Goal: Information Seeking & Learning: Check status

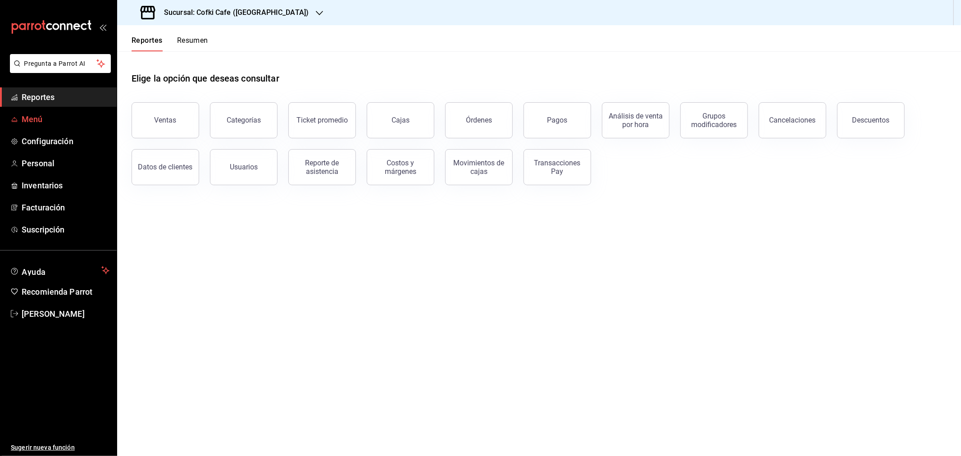
click at [36, 120] on span "Menú" at bounding box center [66, 119] width 88 height 12
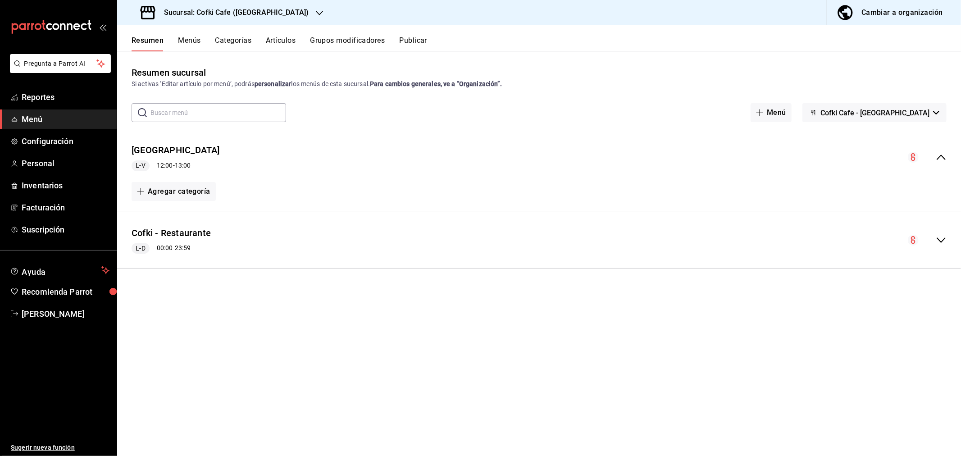
click at [887, 7] on div "Cambiar a organización" at bounding box center [902, 12] width 82 height 13
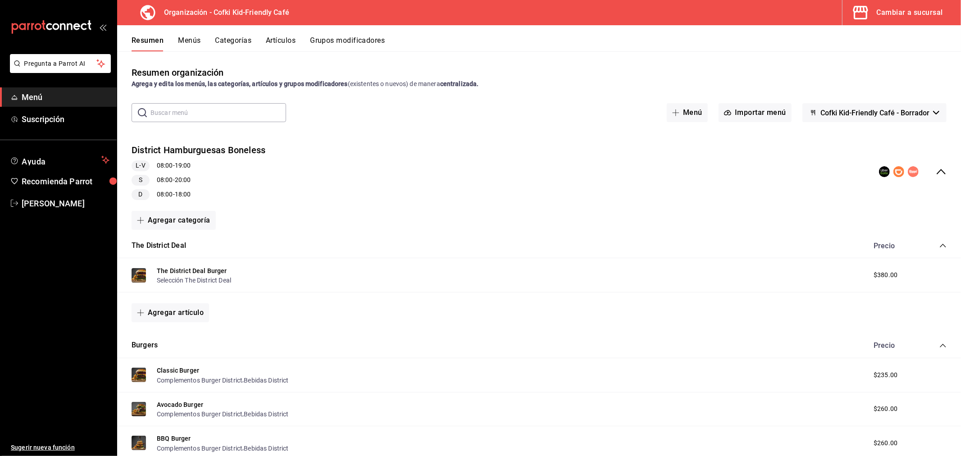
click at [183, 46] on button "Menús" at bounding box center [189, 43] width 23 height 15
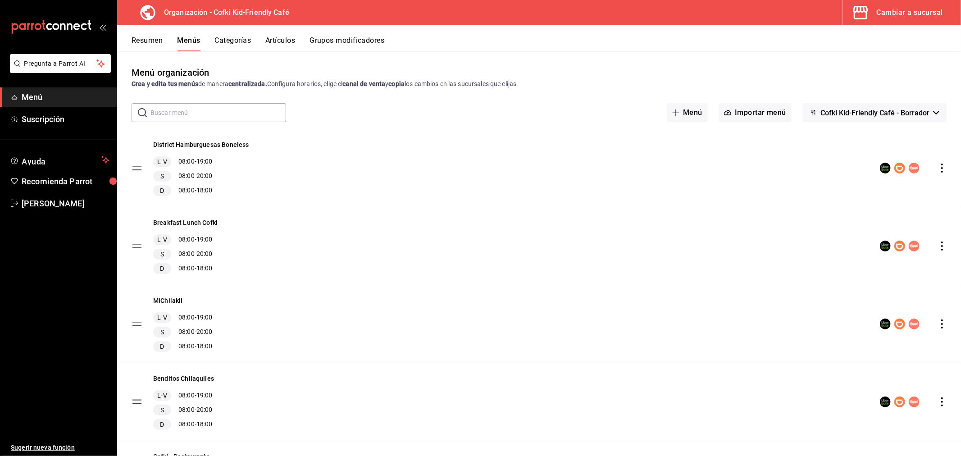
click at [886, 113] on span "Cofki Kid-Friendly Café - Borrador" at bounding box center [874, 113] width 109 height 9
click at [438, 91] on div at bounding box center [480, 228] width 961 height 456
click at [883, 109] on span "Cofki Kid-Friendly Café - Borrador" at bounding box center [874, 113] width 109 height 9
click at [776, 80] on div at bounding box center [480, 228] width 961 height 456
click at [902, 17] on div "Cambiar a sucursal" at bounding box center [910, 12] width 66 height 13
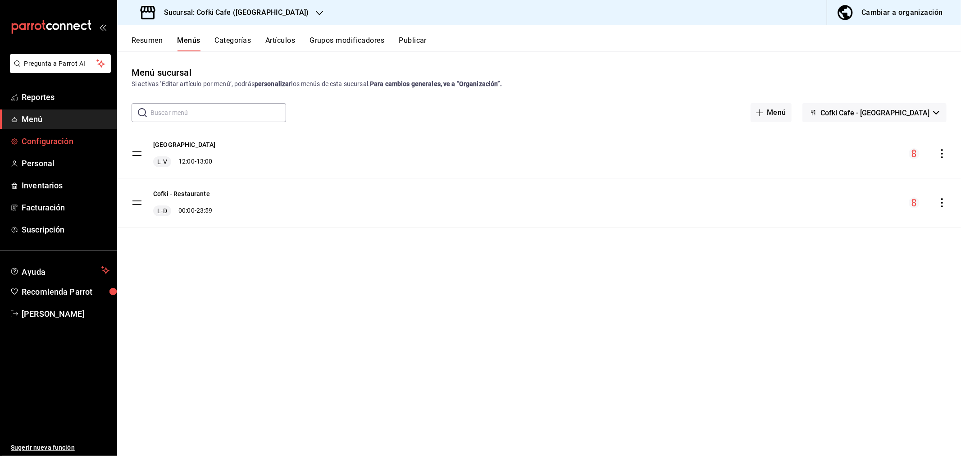
click at [39, 147] on span "Configuración" at bounding box center [66, 141] width 88 height 12
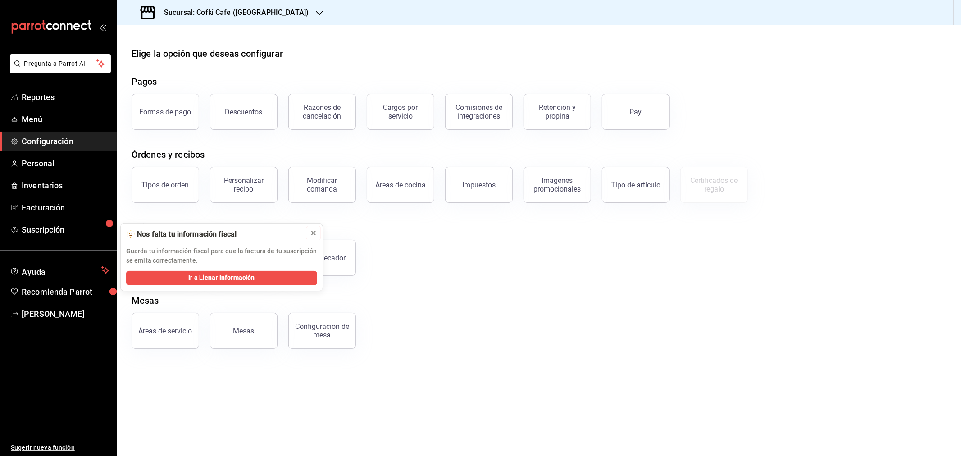
click at [313, 228] on div at bounding box center [313, 232] width 7 height 9
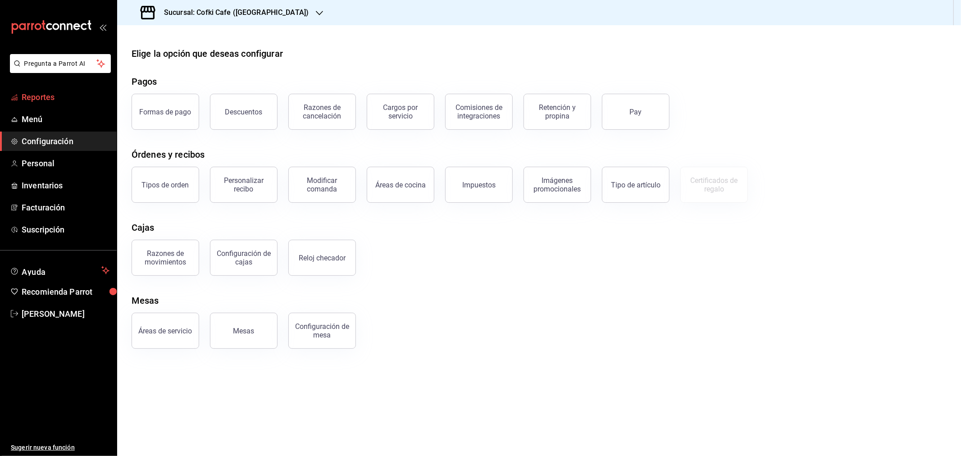
click at [49, 102] on span "Reportes" at bounding box center [66, 97] width 88 height 12
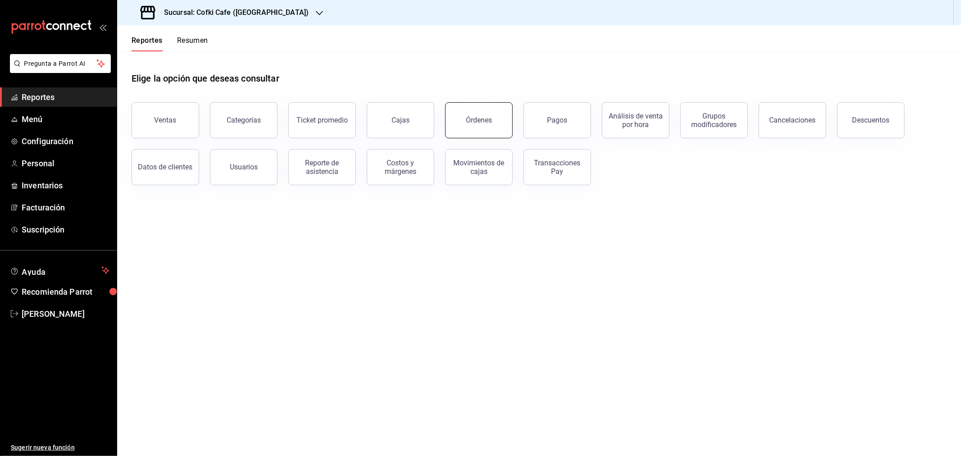
click at [473, 123] on div "Órdenes" at bounding box center [479, 120] width 26 height 9
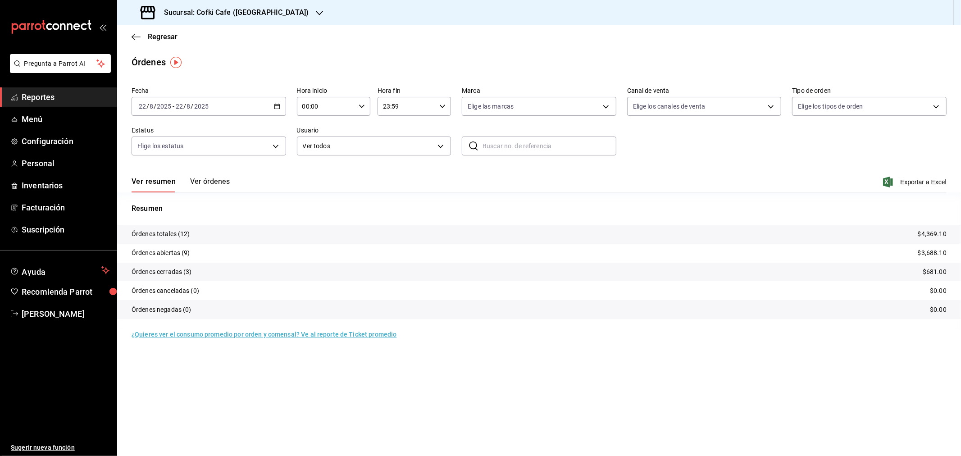
click at [206, 185] on button "Ver órdenes" at bounding box center [210, 184] width 40 height 15
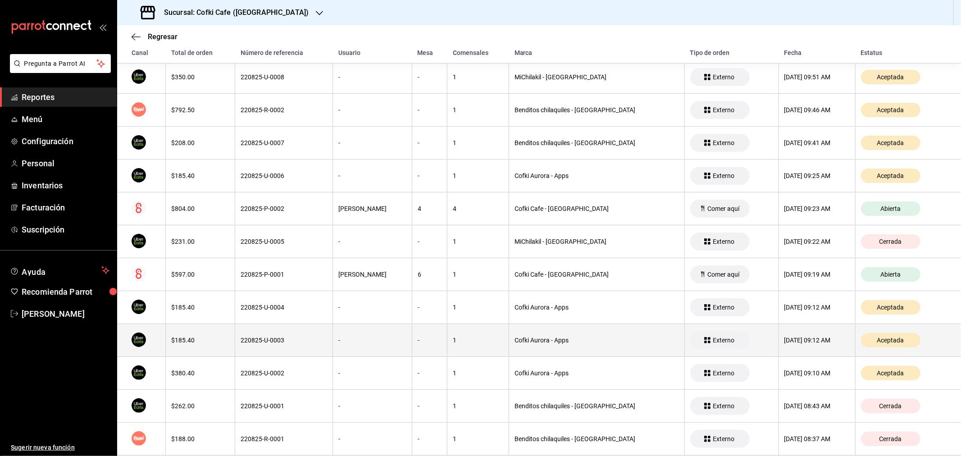
scroll to position [172, 0]
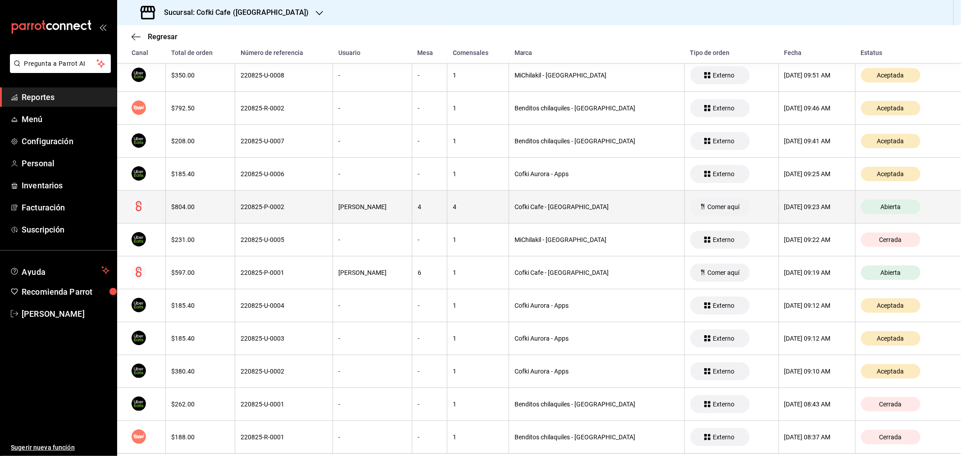
click at [188, 209] on div "$804.00" at bounding box center [200, 206] width 58 height 7
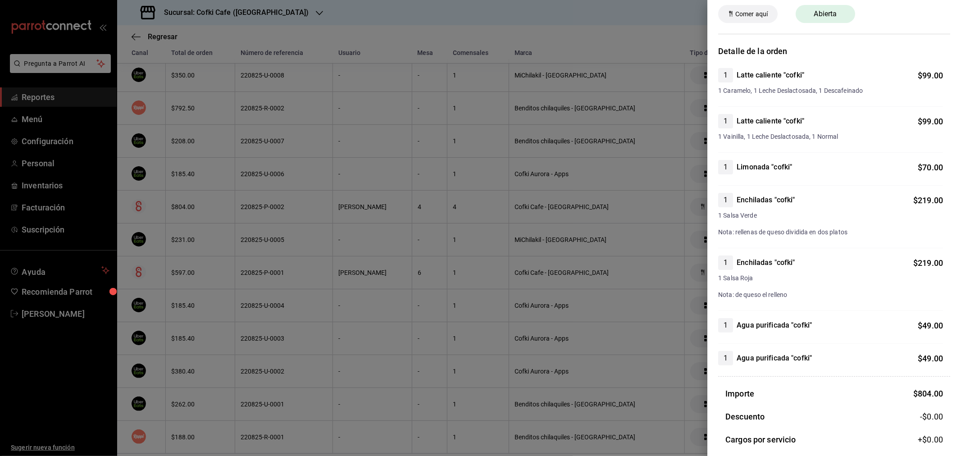
scroll to position [0, 0]
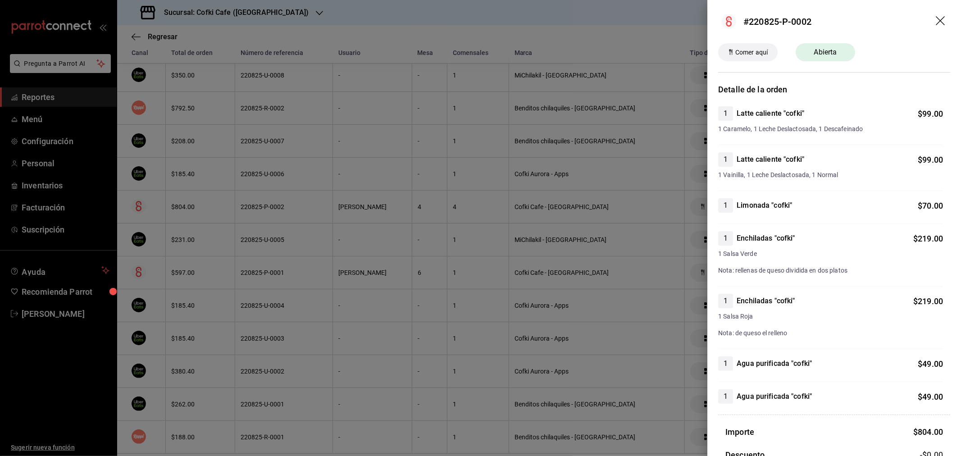
click at [936, 20] on icon "drag" at bounding box center [941, 21] width 11 height 11
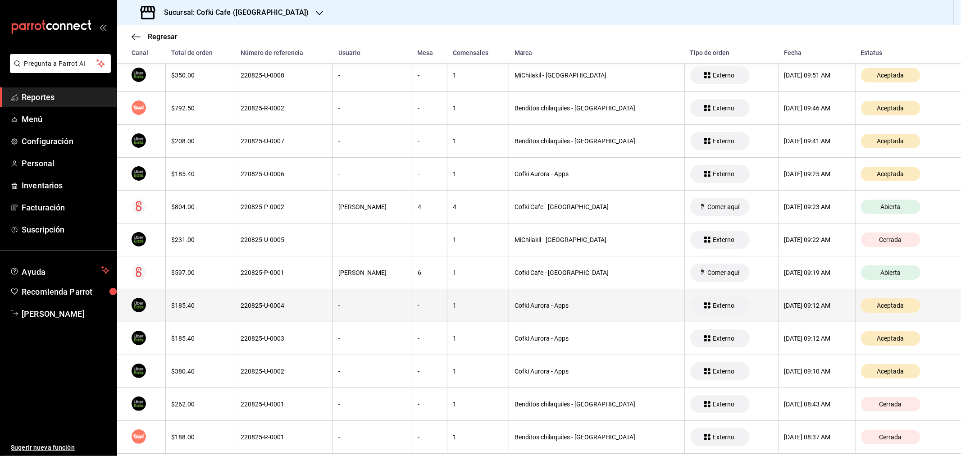
scroll to position [188, 0]
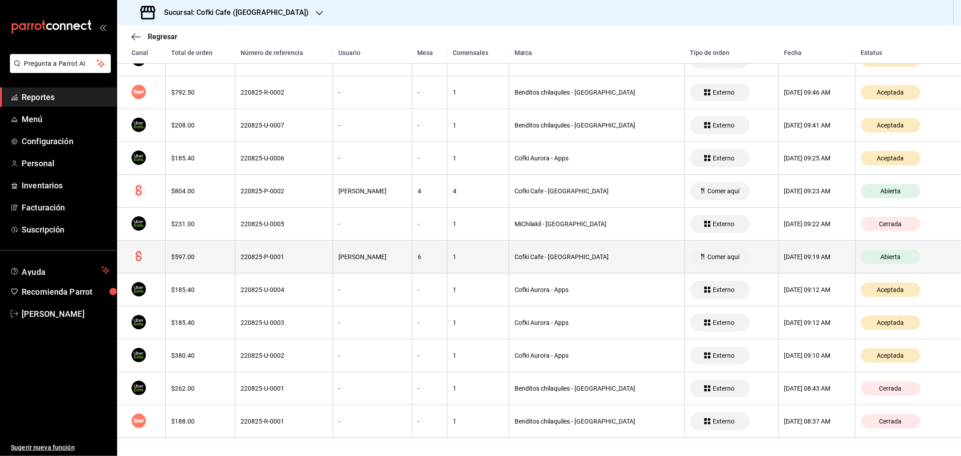
click at [202, 255] on div "$597.00" at bounding box center [200, 256] width 58 height 7
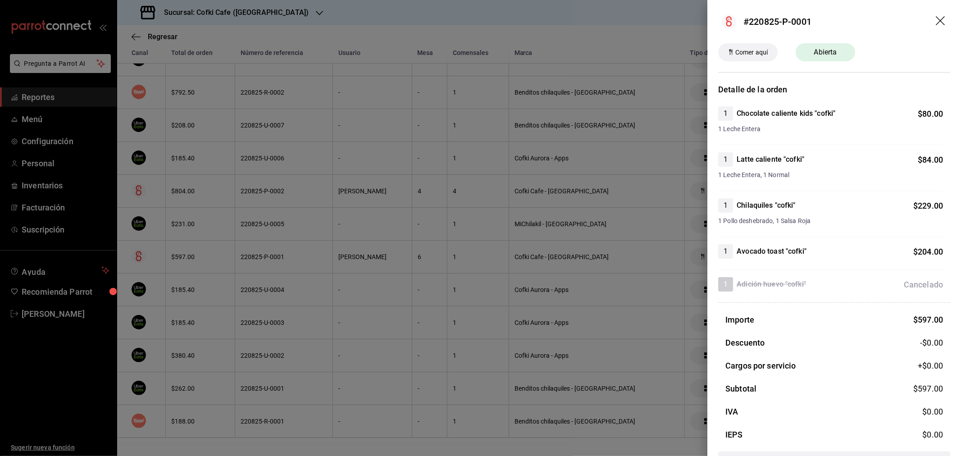
click at [936, 17] on icon "drag" at bounding box center [941, 21] width 11 height 11
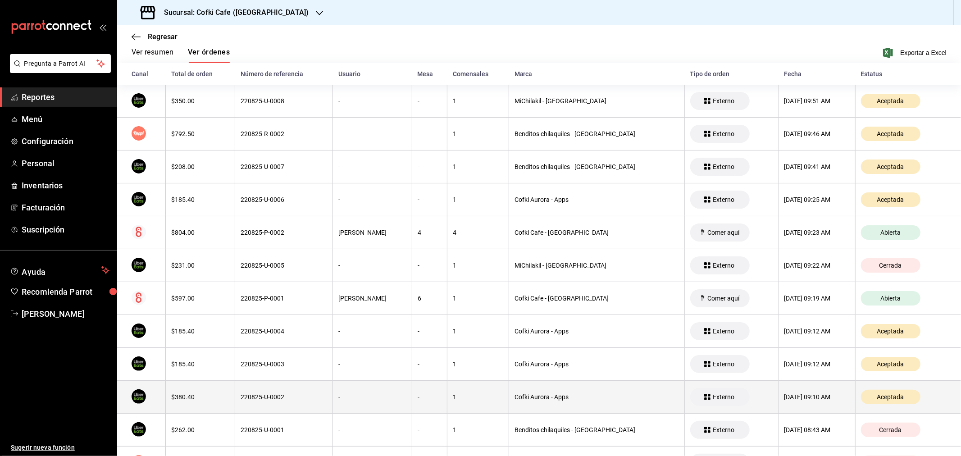
scroll to position [38, 0]
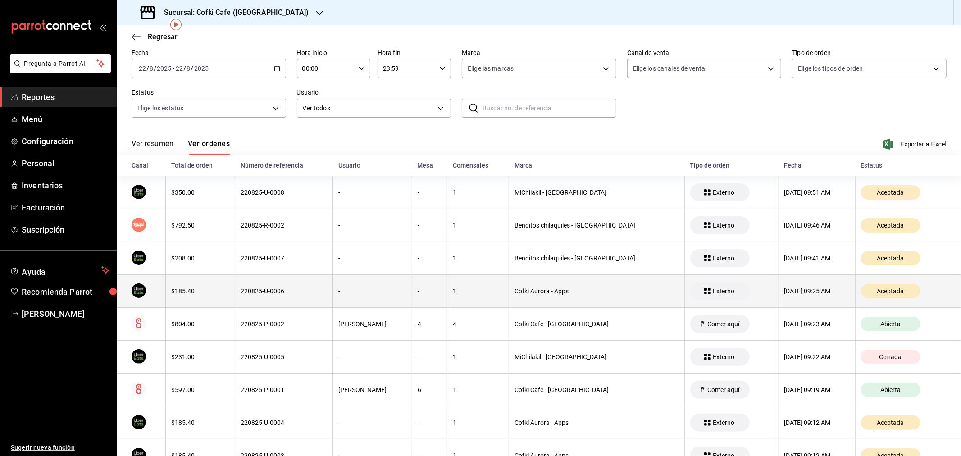
click at [188, 292] on div "$185.40" at bounding box center [200, 290] width 58 height 7
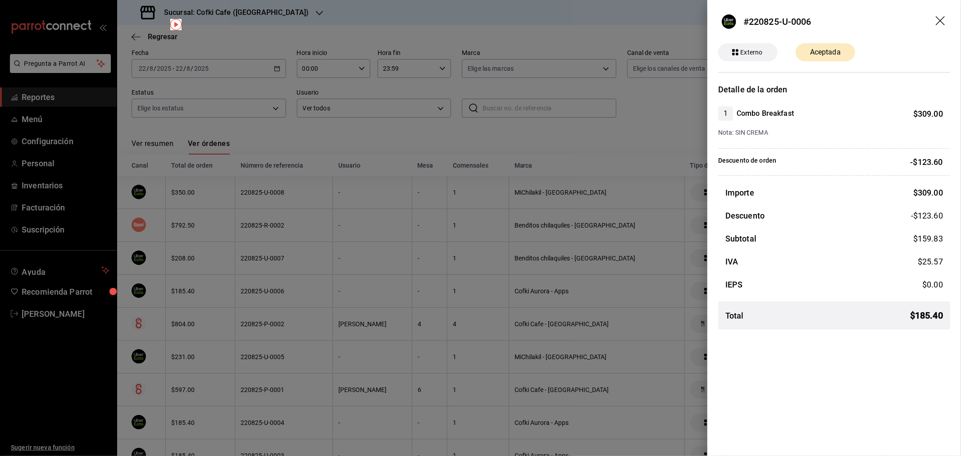
click at [939, 23] on icon "drag" at bounding box center [941, 21] width 11 height 11
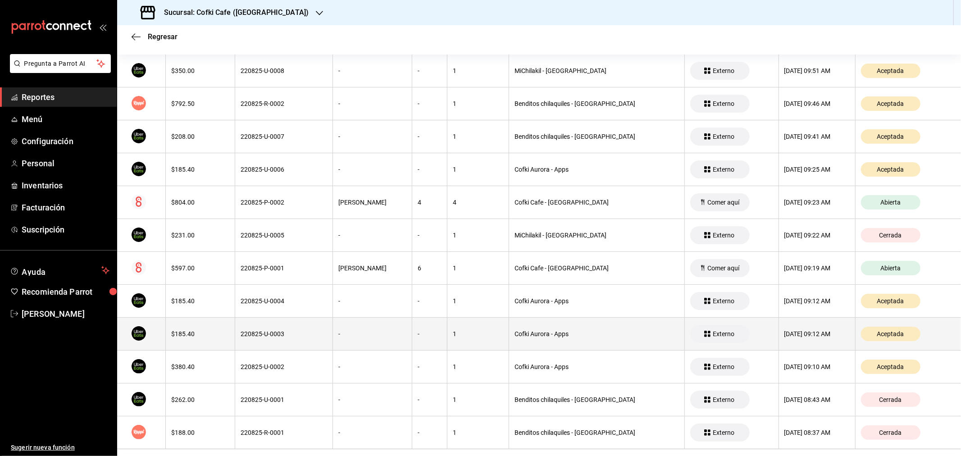
scroll to position [172, 0]
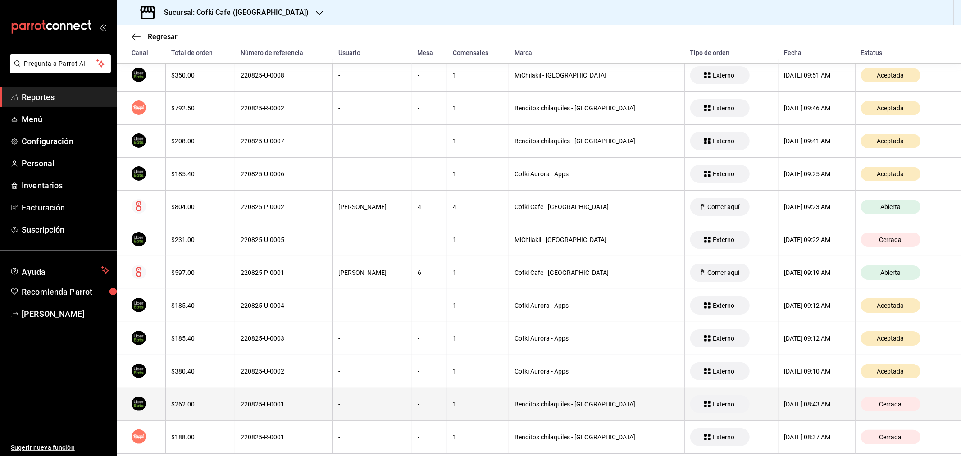
click at [197, 406] on div "$262.00" at bounding box center [200, 404] width 58 height 7
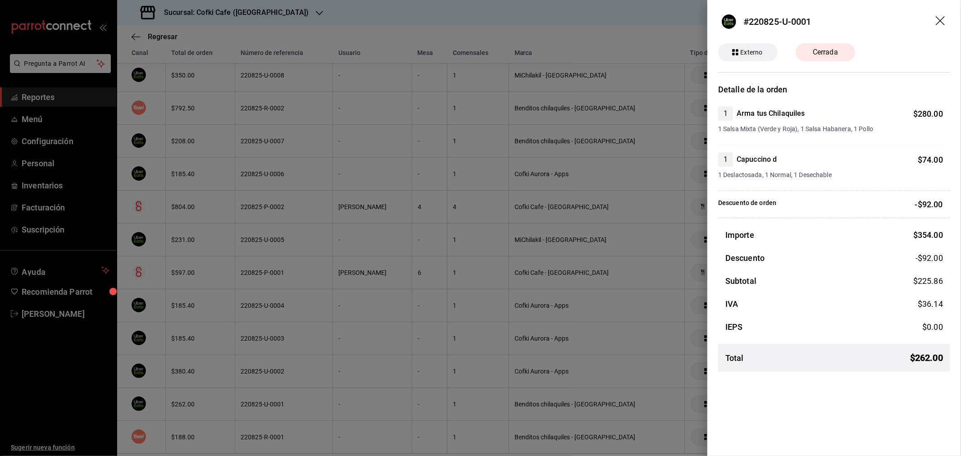
click at [939, 23] on icon "drag" at bounding box center [941, 21] width 11 height 11
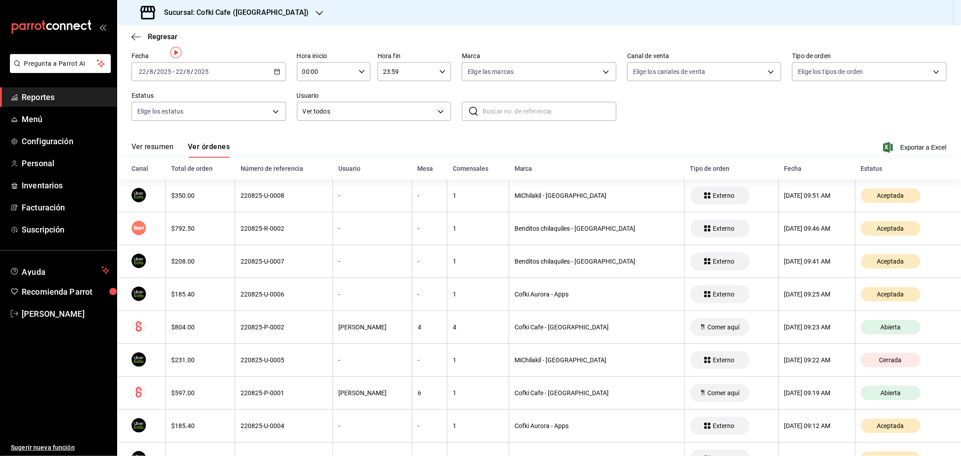
scroll to position [0, 0]
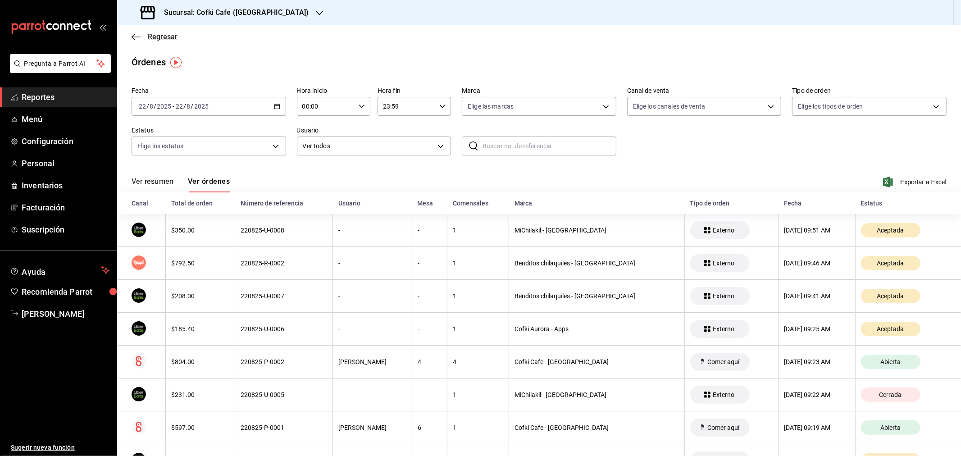
click at [167, 39] on span "Regresar" at bounding box center [163, 36] width 30 height 9
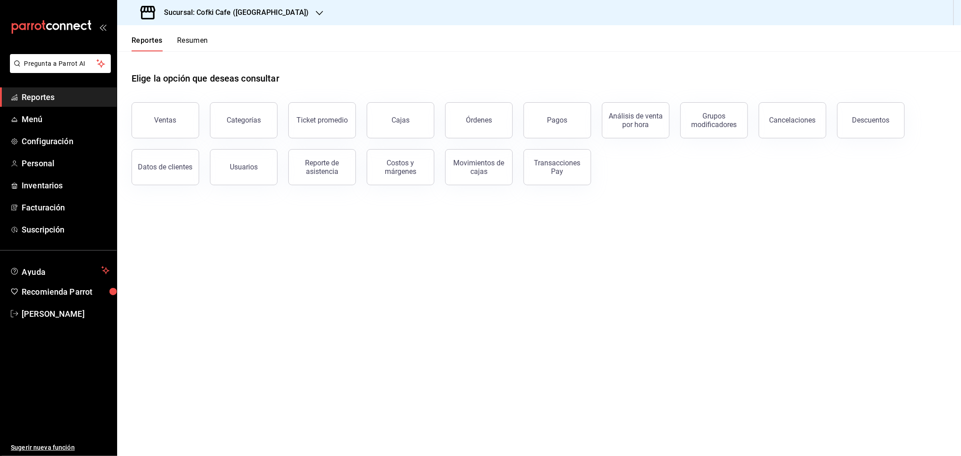
click at [273, 11] on div "Sucursal: Cofki Cafe ([GEOGRAPHIC_DATA])" at bounding box center [225, 12] width 202 height 25
click at [200, 41] on span "Cofki Kid-Friendly Café (MTY)" at bounding box center [165, 38] width 83 height 9
click at [485, 119] on div "Órdenes" at bounding box center [479, 120] width 26 height 9
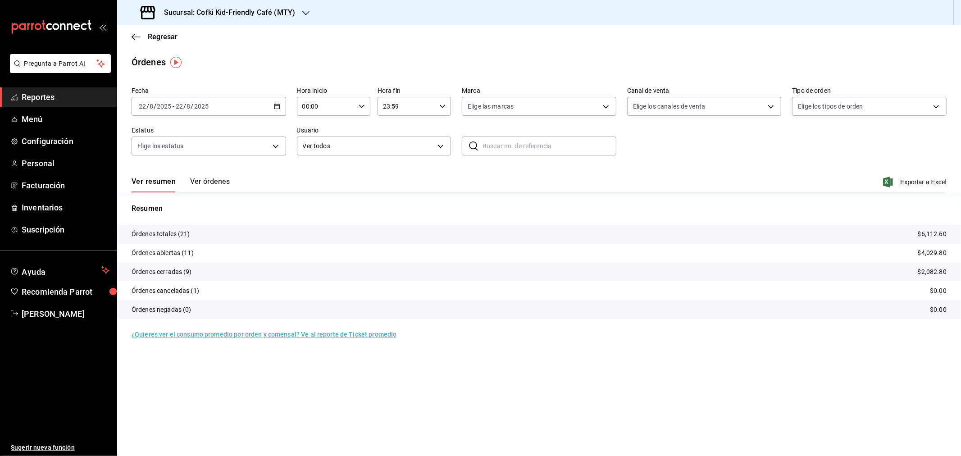
click at [213, 179] on button "Ver órdenes" at bounding box center [210, 184] width 40 height 15
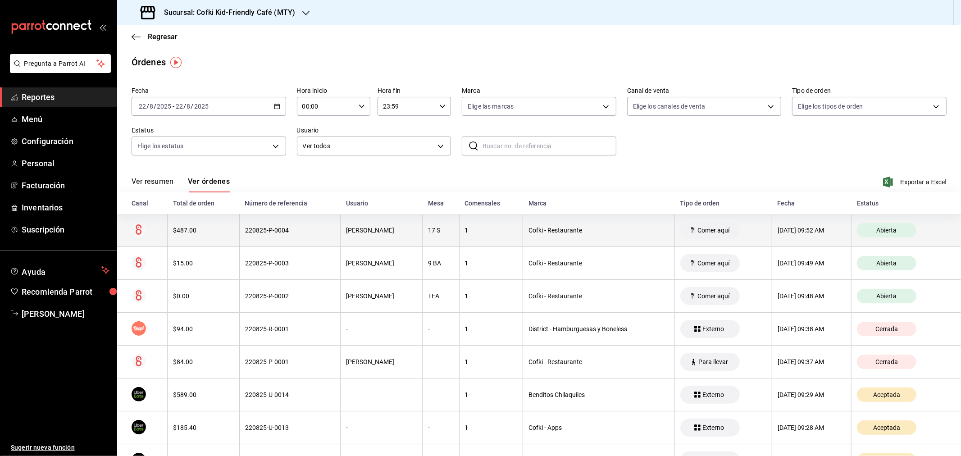
click at [194, 245] on th "$487.00" at bounding box center [204, 230] width 72 height 33
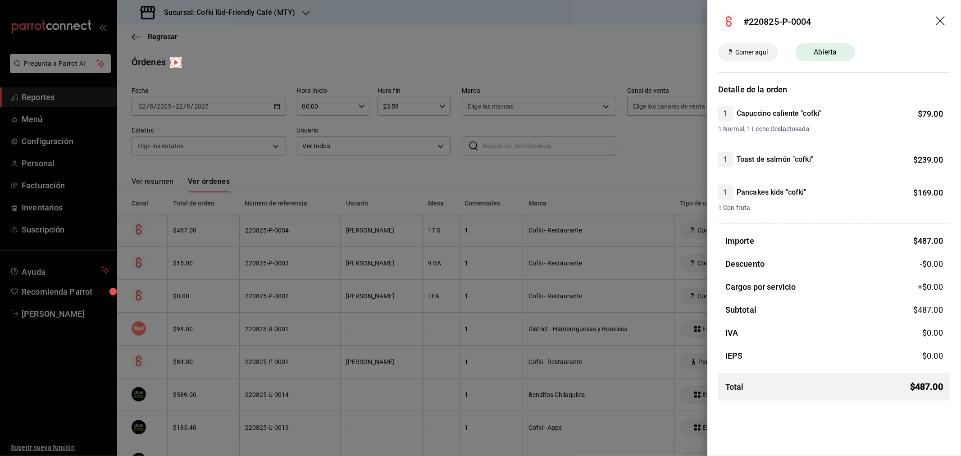
click at [940, 17] on icon "drag" at bounding box center [941, 21] width 11 height 11
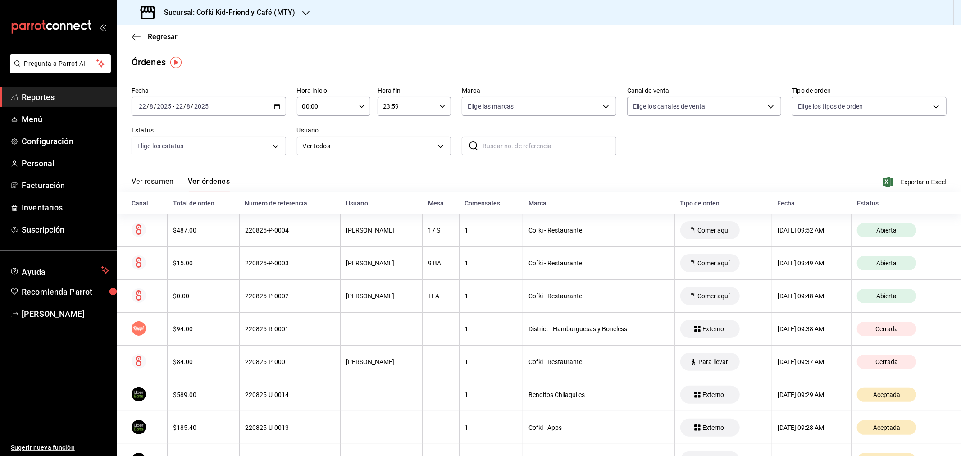
click at [175, 109] on input "22" at bounding box center [179, 106] width 8 height 7
click at [177, 150] on span "Ayer" at bounding box center [174, 153] width 70 height 9
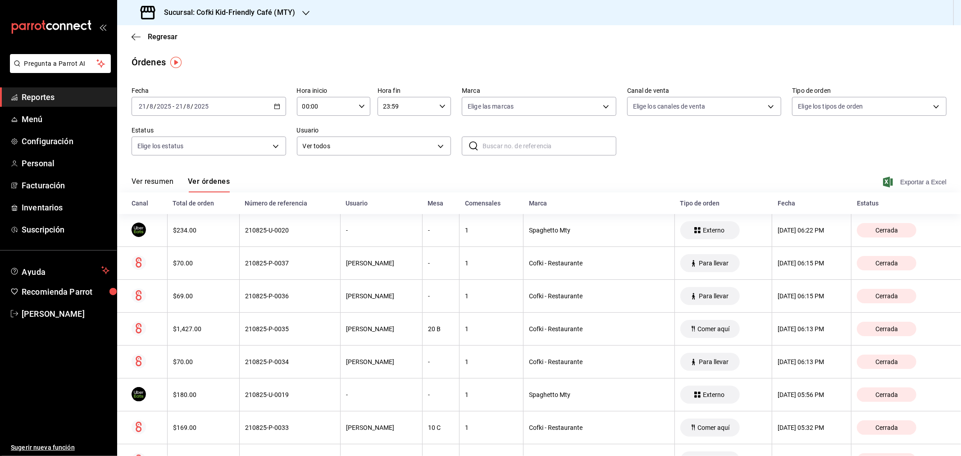
click at [904, 182] on span "Exportar a Excel" at bounding box center [916, 182] width 62 height 11
drag, startPoint x: 156, startPoint y: 185, endPoint x: 160, endPoint y: 183, distance: 4.9
click at [156, 185] on button "Ver resumen" at bounding box center [153, 184] width 42 height 15
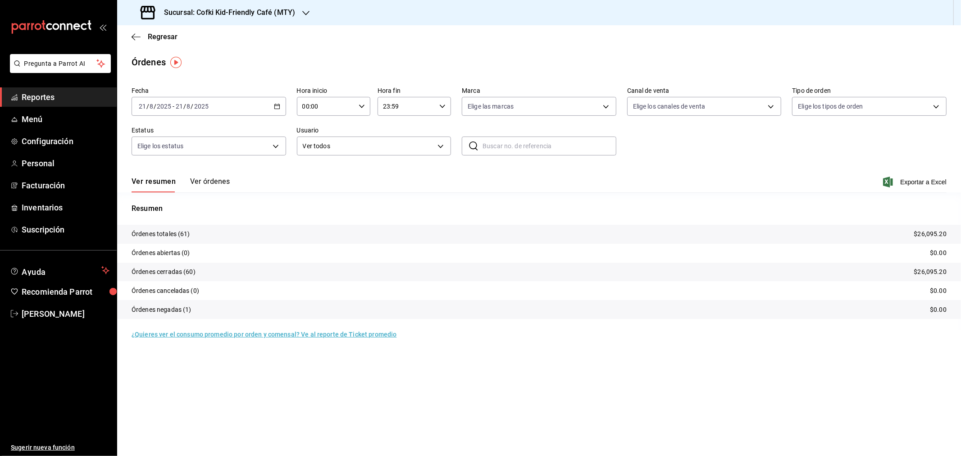
click at [262, 8] on h3 "Sucursal: Cofki Kid-Friendly Café (MTY)" at bounding box center [226, 12] width 138 height 11
click at [212, 51] on div "Cofki Cafe ([GEOGRAPHIC_DATA])" at bounding box center [184, 59] width 135 height 20
click at [934, 147] on div "Fecha [DATE] [DATE] - [DATE] [DATE] Hora inicio 00:00 Hora inicio Hora fin 23:5…" at bounding box center [539, 124] width 815 height 83
click at [909, 185] on span "Exportar a Excel" at bounding box center [916, 182] width 62 height 11
click at [150, 42] on div "Regresar" at bounding box center [539, 36] width 844 height 23
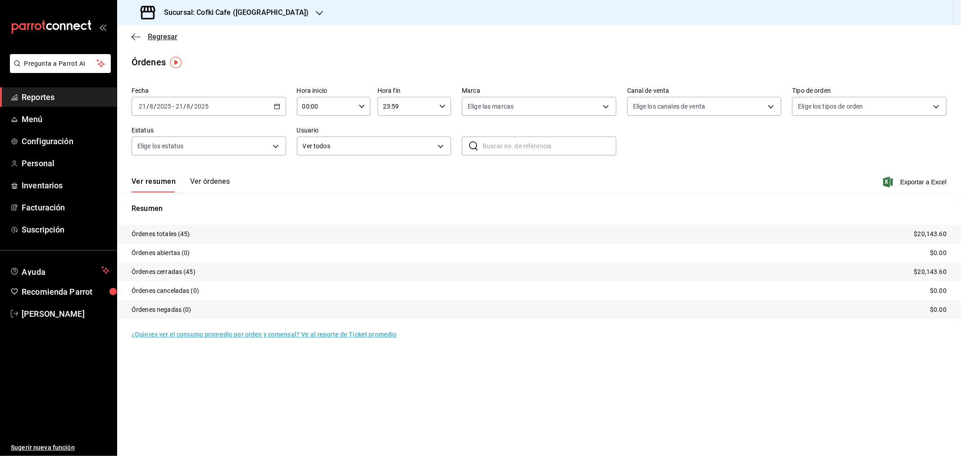
click at [153, 38] on span "Regresar" at bounding box center [163, 36] width 30 height 9
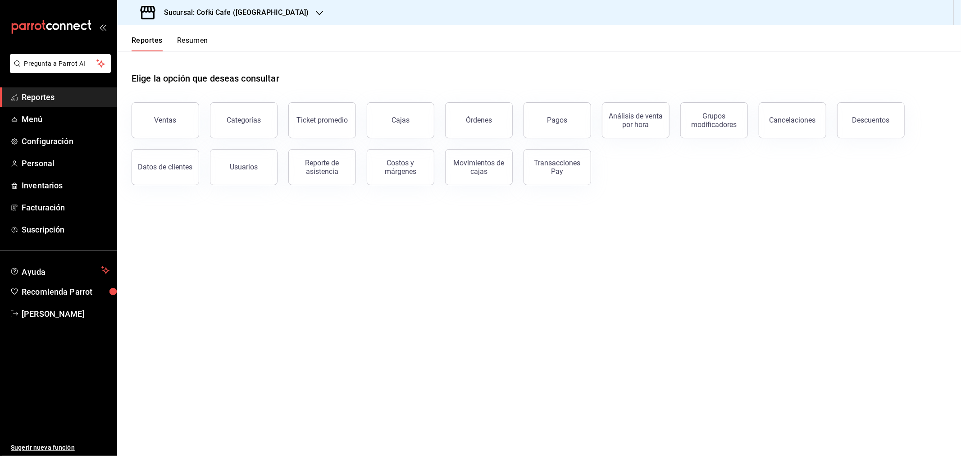
click at [169, 116] on div "Ventas" at bounding box center [166, 120] width 22 height 9
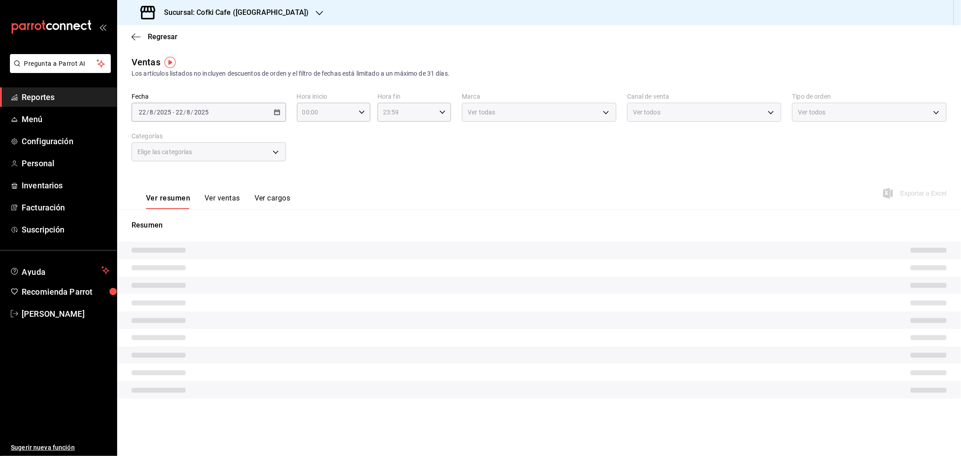
click at [214, 103] on div "[DATE] [DATE] - [DATE] [DATE]" at bounding box center [209, 112] width 155 height 19
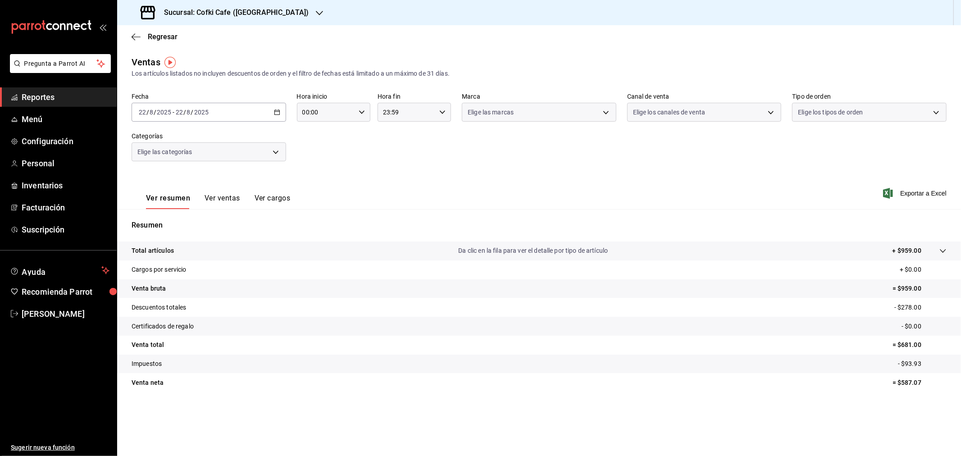
click at [200, 114] on input "2025" at bounding box center [201, 112] width 15 height 7
click at [152, 157] on span "Ayer" at bounding box center [174, 159] width 70 height 9
click at [259, 7] on h3 "Sucursal: Cofki Cafe ([GEOGRAPHIC_DATA])" at bounding box center [233, 12] width 152 height 11
click at [199, 36] on span "Cofki Kid-Friendly Café (MTY)" at bounding box center [165, 38] width 83 height 9
click at [174, 37] on span "Regresar" at bounding box center [163, 36] width 30 height 9
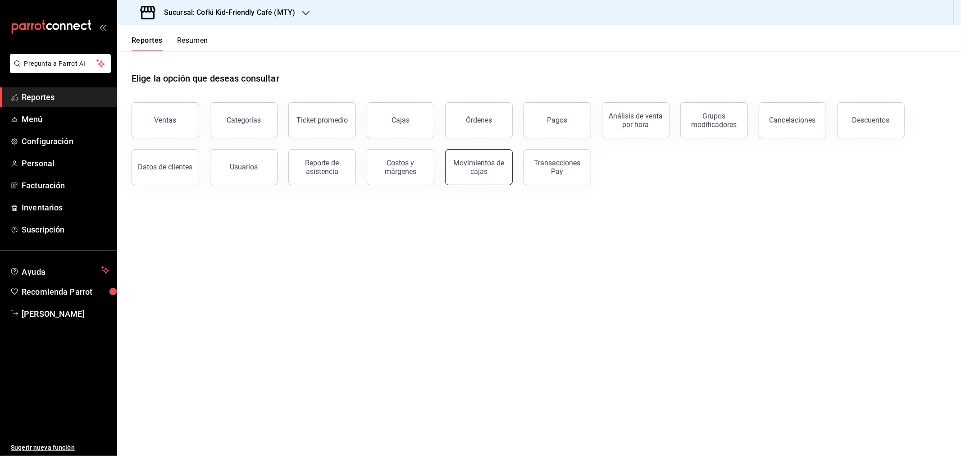
click at [472, 159] on div "Movimientos de cajas" at bounding box center [479, 167] width 56 height 17
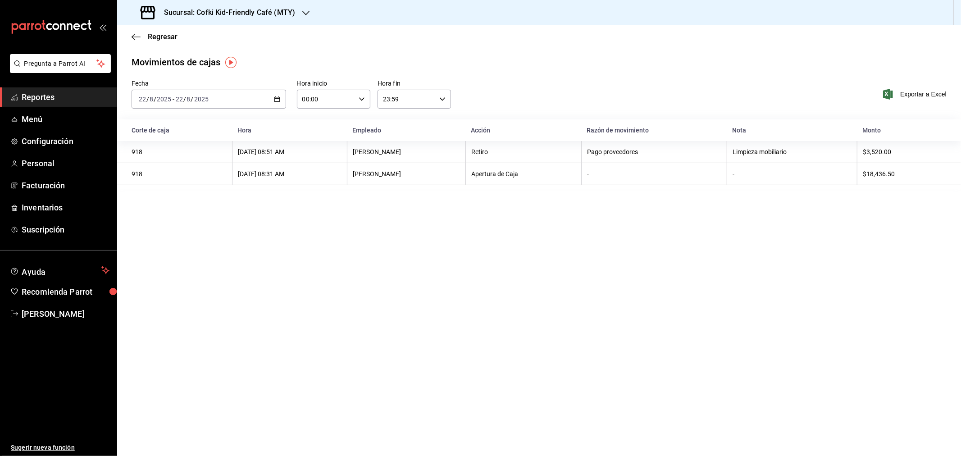
click at [187, 101] on input "8" at bounding box center [189, 99] width 5 height 7
click at [153, 144] on span "Ayer" at bounding box center [174, 146] width 70 height 9
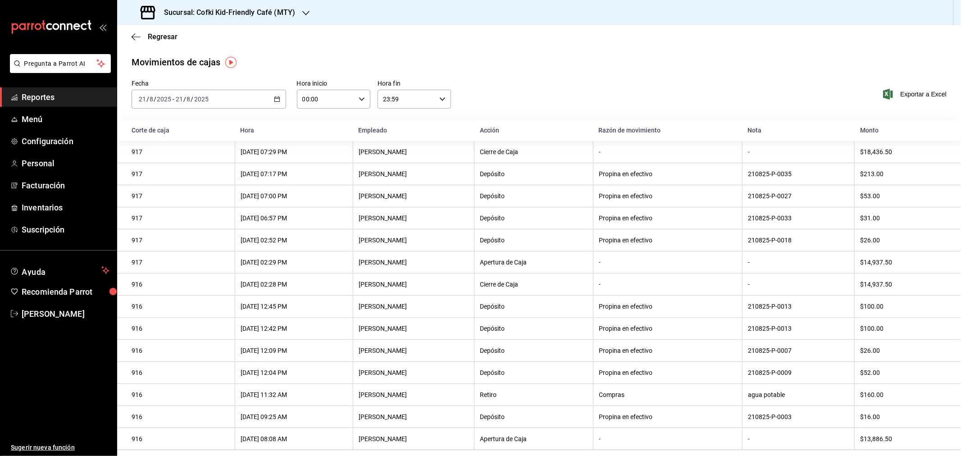
click at [877, 229] on th "$31.00" at bounding box center [908, 218] width 106 height 22
click at [248, 16] on h3 "Sucursal: Cofki Kid-Friendly Café (MTY)" at bounding box center [226, 12] width 138 height 11
click at [169, 58] on span "Cofki Cafe ([GEOGRAPHIC_DATA])" at bounding box center [172, 59] width 97 height 9
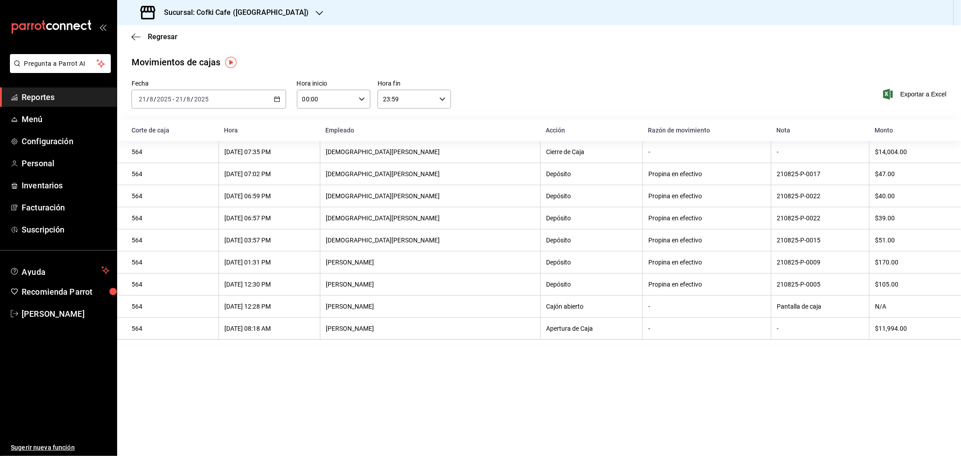
click at [56, 101] on span "Reportes" at bounding box center [66, 97] width 88 height 12
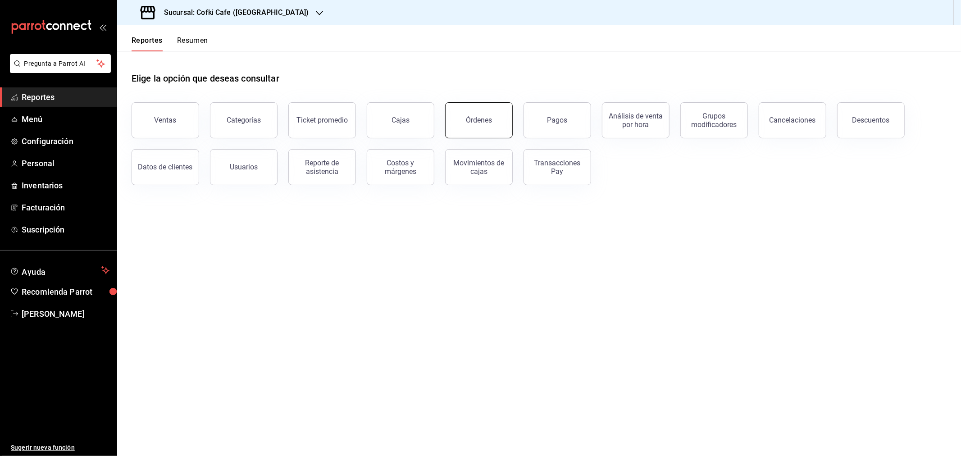
click at [472, 127] on button "Órdenes" at bounding box center [479, 120] width 68 height 36
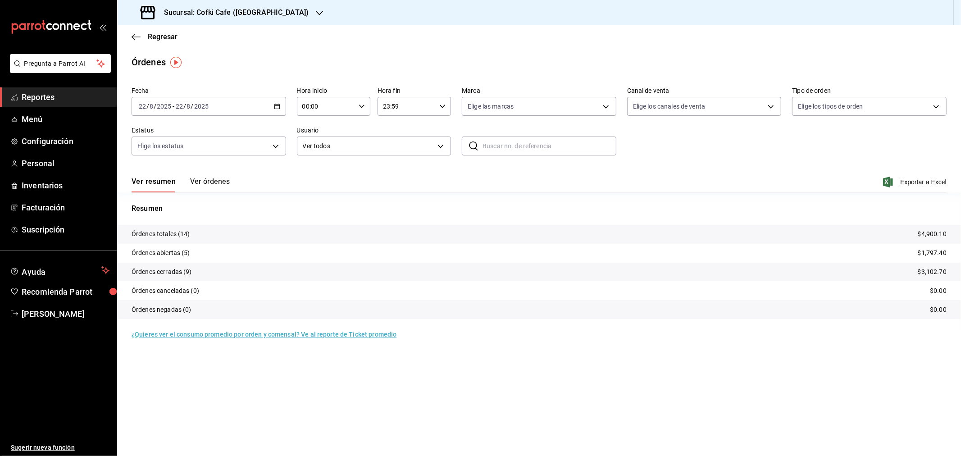
click at [205, 183] on button "Ver órdenes" at bounding box center [210, 184] width 40 height 15
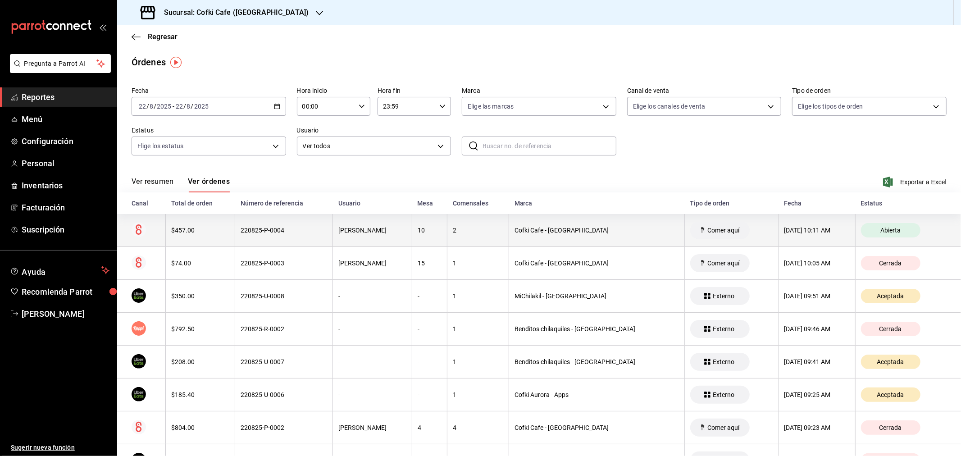
click at [204, 230] on div "$457.00" at bounding box center [200, 230] width 58 height 7
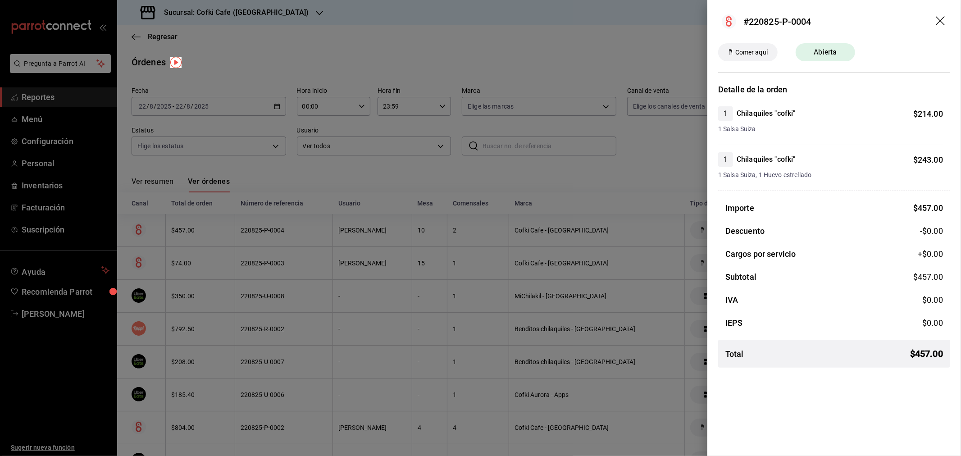
click at [936, 24] on icon "drag" at bounding box center [941, 21] width 11 height 11
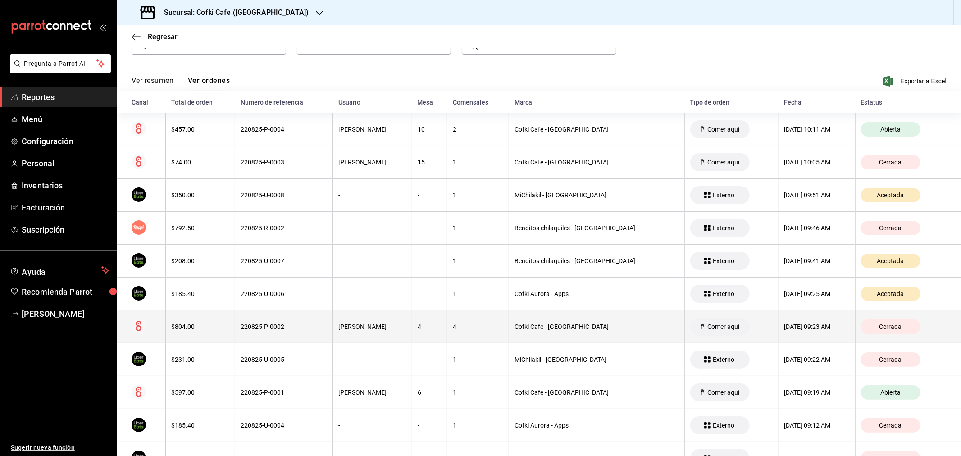
scroll to position [150, 0]
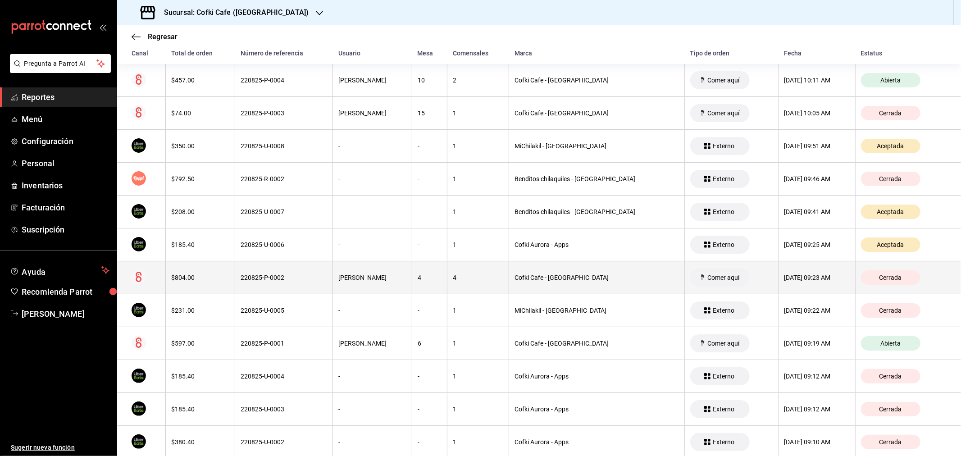
click at [204, 281] on div "$804.00" at bounding box center [200, 277] width 58 height 7
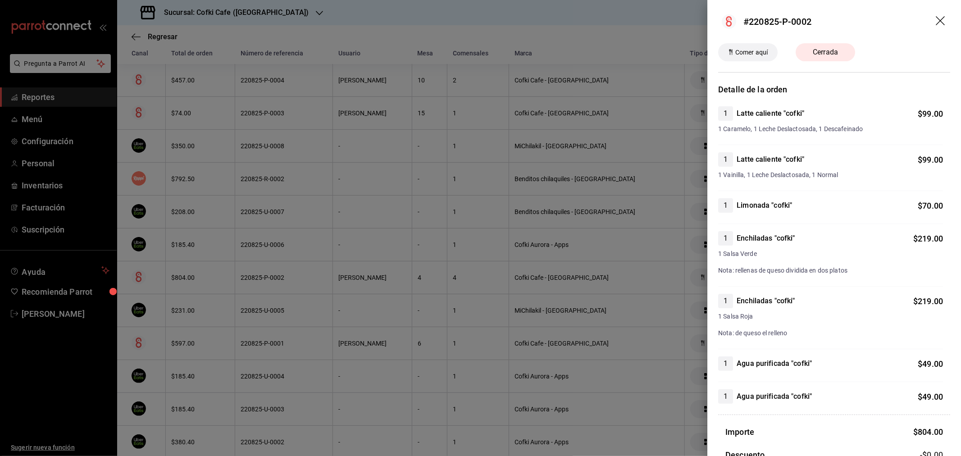
click at [936, 24] on icon "drag" at bounding box center [940, 20] width 9 height 9
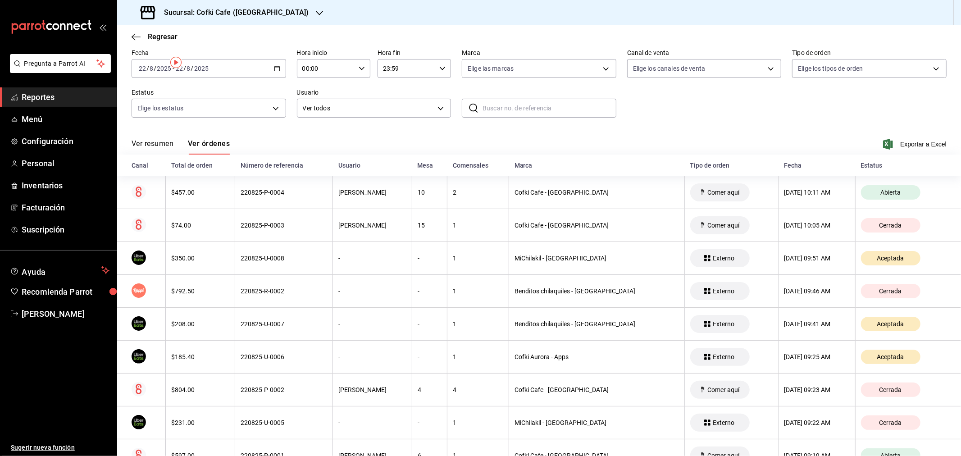
scroll to position [0, 0]
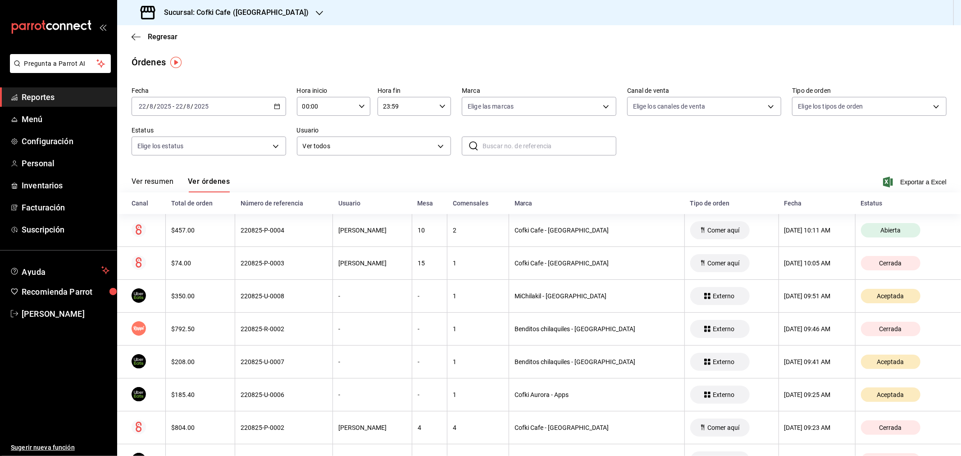
click at [151, 183] on button "Ver resumen" at bounding box center [153, 184] width 42 height 15
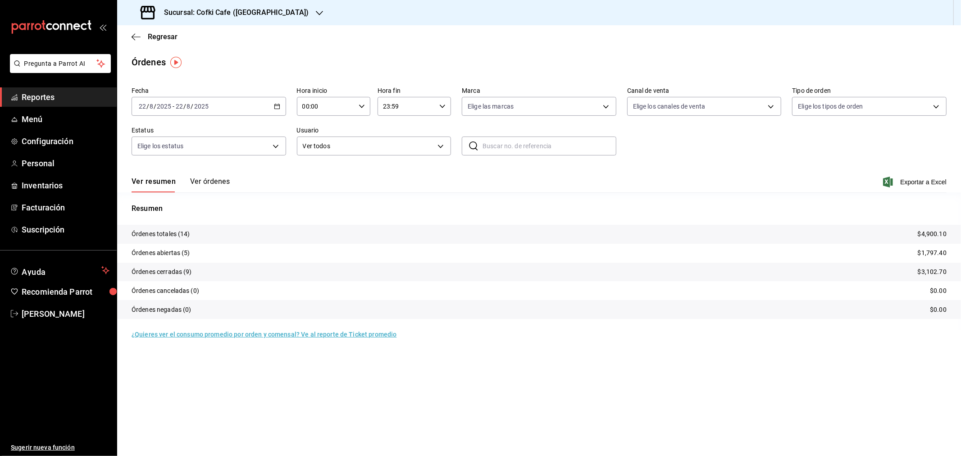
click at [316, 15] on icon "button" at bounding box center [319, 12] width 7 height 7
click at [210, 42] on div "Cofki Kid-Friendly Café (MTY)" at bounding box center [184, 38] width 121 height 9
click at [225, 181] on button "Ver órdenes" at bounding box center [210, 184] width 40 height 15
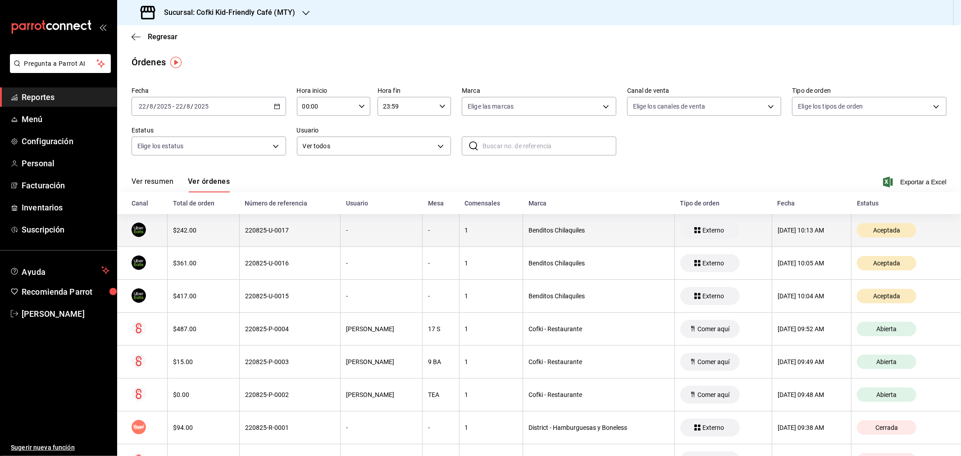
click at [190, 238] on th "$242.00" at bounding box center [204, 230] width 72 height 33
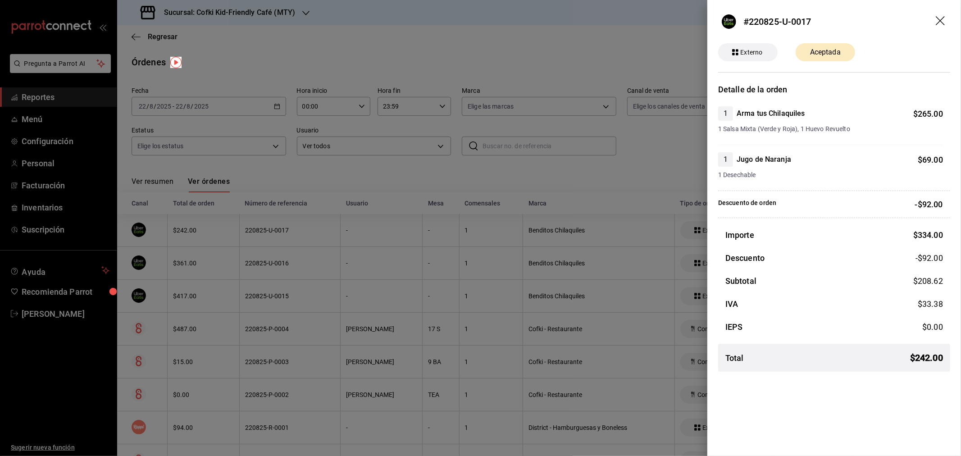
click at [938, 23] on icon "drag" at bounding box center [941, 21] width 11 height 11
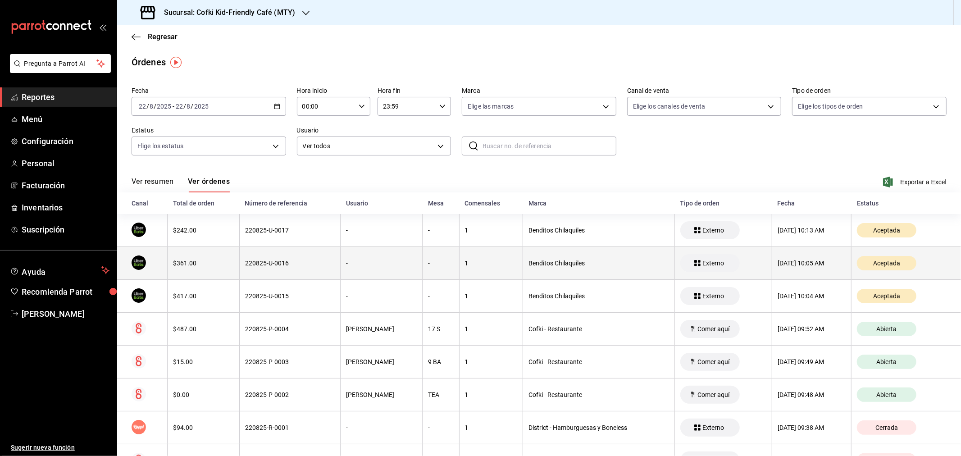
click at [182, 264] on div "$361.00" at bounding box center [203, 263] width 61 height 7
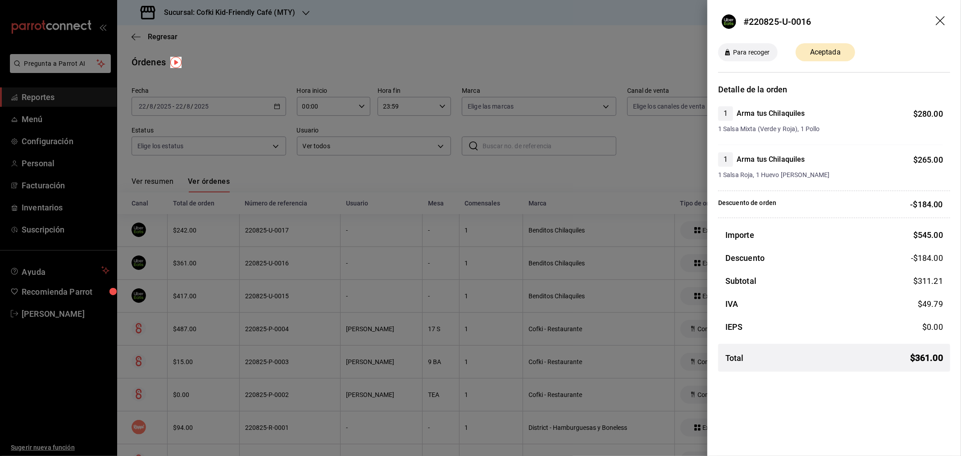
click at [943, 19] on icon "drag" at bounding box center [941, 21] width 11 height 11
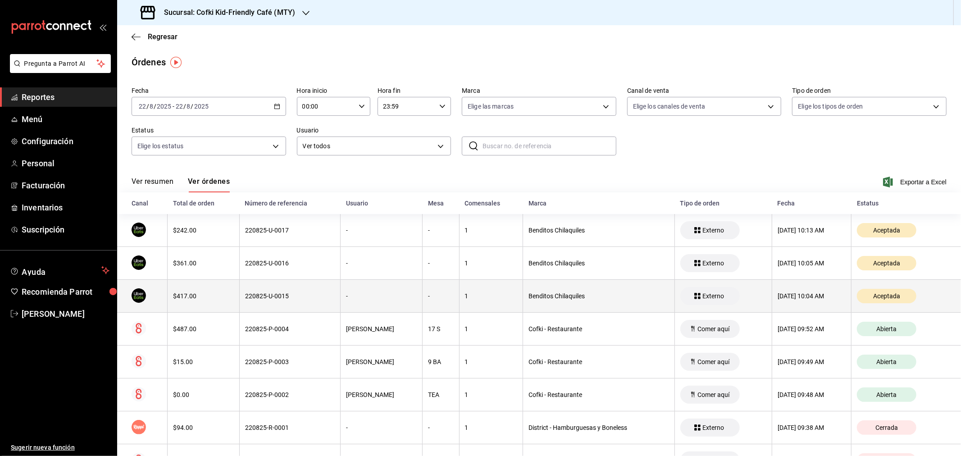
click at [183, 300] on div "$417.00" at bounding box center [203, 295] width 61 height 7
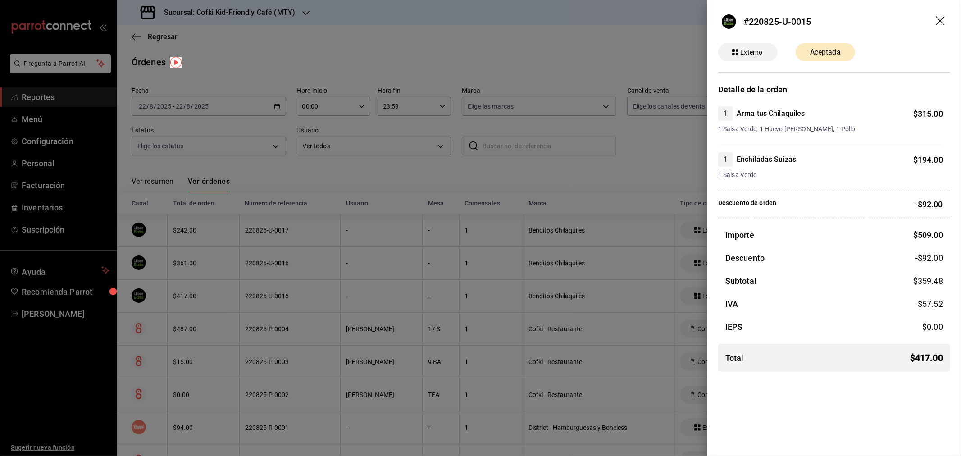
click at [942, 20] on icon "drag" at bounding box center [941, 21] width 11 height 11
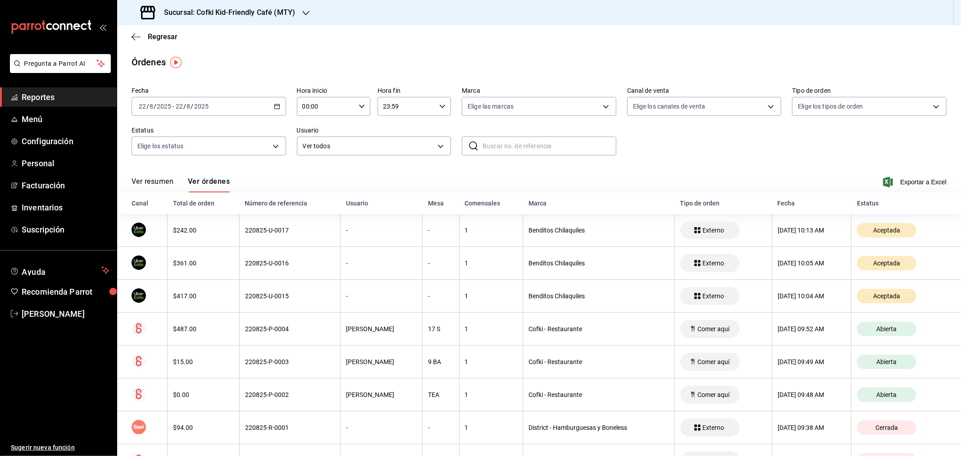
click at [153, 181] on button "Ver resumen" at bounding box center [153, 184] width 42 height 15
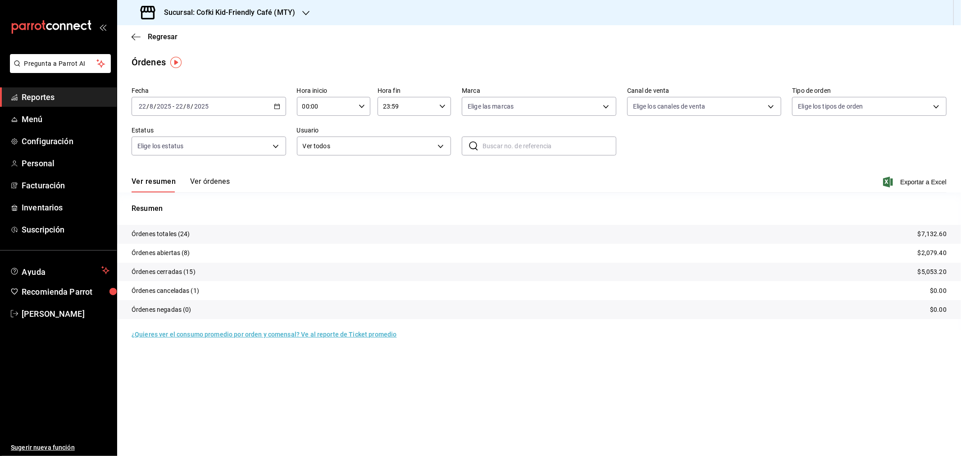
click at [213, 177] on button "Ver órdenes" at bounding box center [210, 184] width 40 height 15
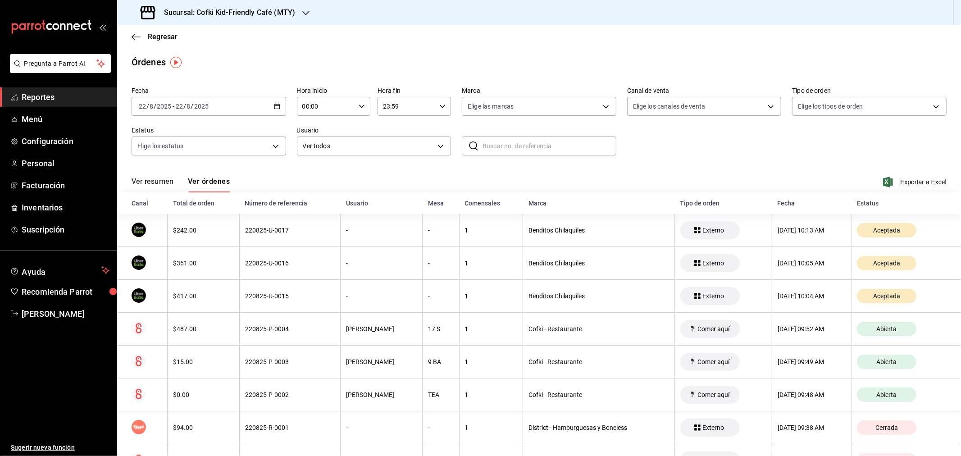
click at [145, 177] on button "Ver resumen" at bounding box center [153, 184] width 42 height 15
